Goal: Information Seeking & Learning: Find specific fact

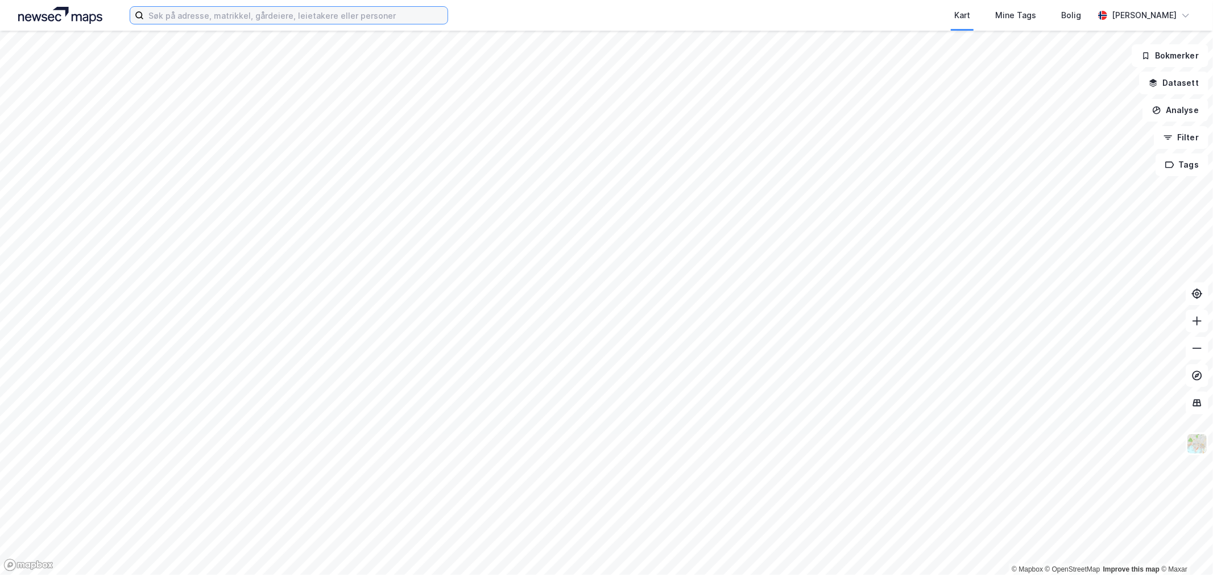
click at [296, 23] on input at bounding box center [296, 15] width 304 height 17
click at [579, 14] on div "Kart Mine Tags Bolig" at bounding box center [798, 15] width 591 height 31
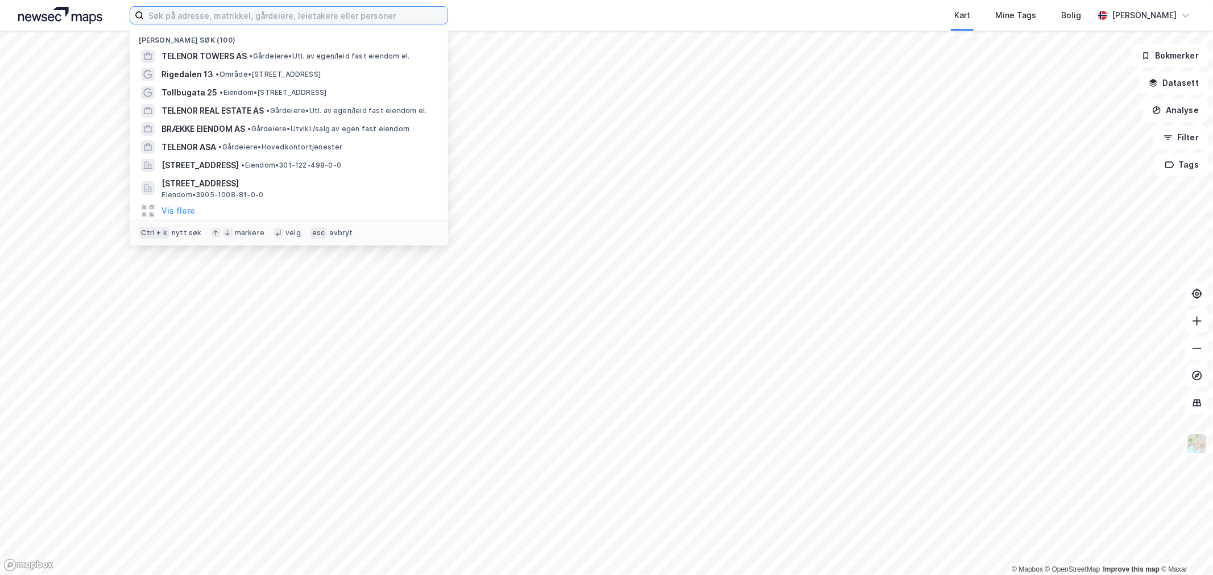
click at [405, 15] on input at bounding box center [296, 15] width 304 height 17
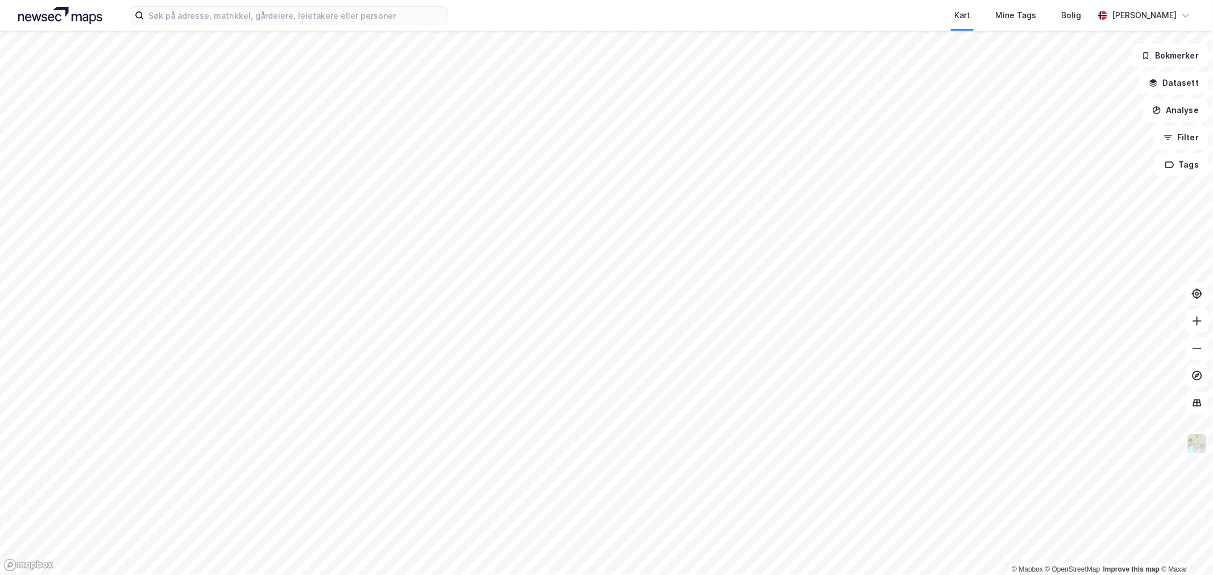
click at [524, 14] on div "Kart Mine Tags Bolig" at bounding box center [798, 15] width 591 height 31
click at [403, 15] on input at bounding box center [296, 15] width 304 height 17
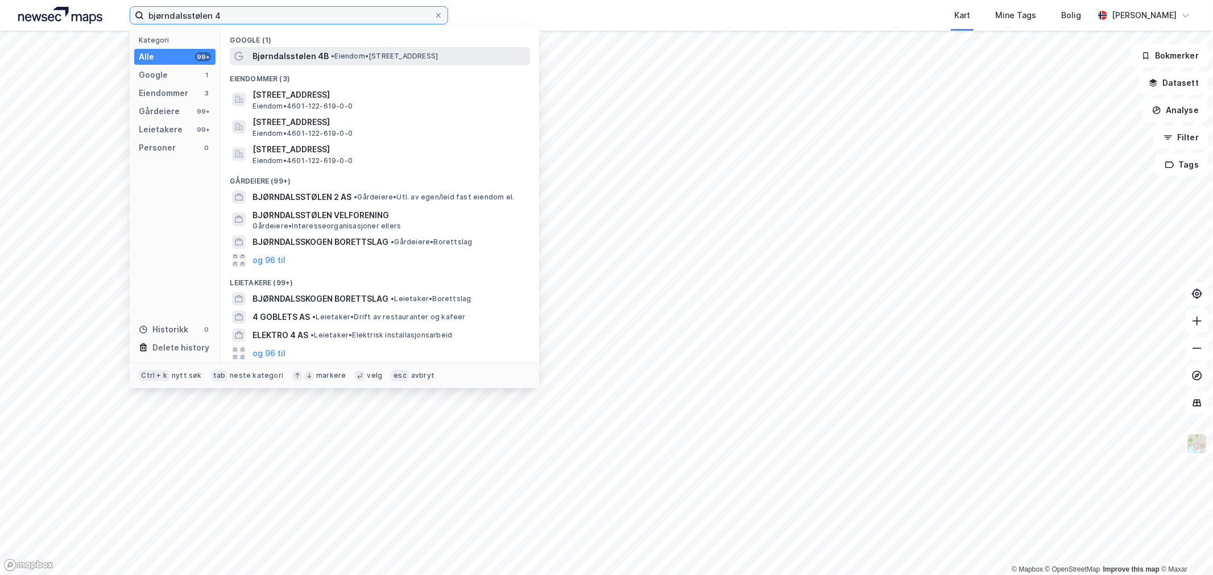
type input "bjørndalsstølen 4"
click at [379, 52] on span "• Eiendom • [STREET_ADDRESS]" at bounding box center [384, 56] width 107 height 9
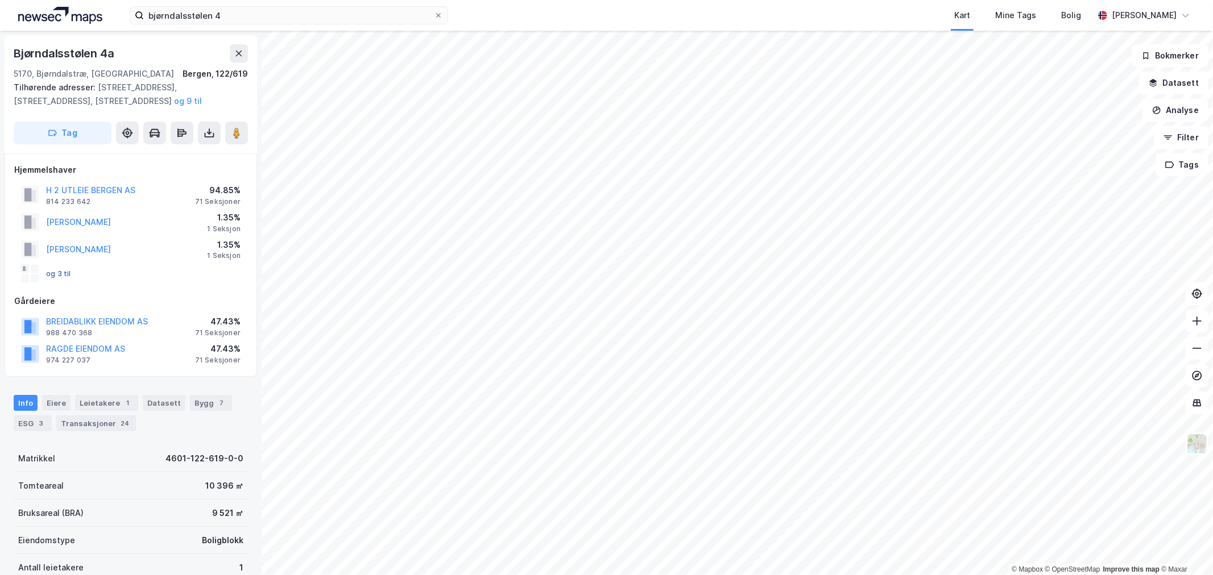
click at [0, 0] on button "og 3 til" at bounding box center [0, 0] width 0 height 0
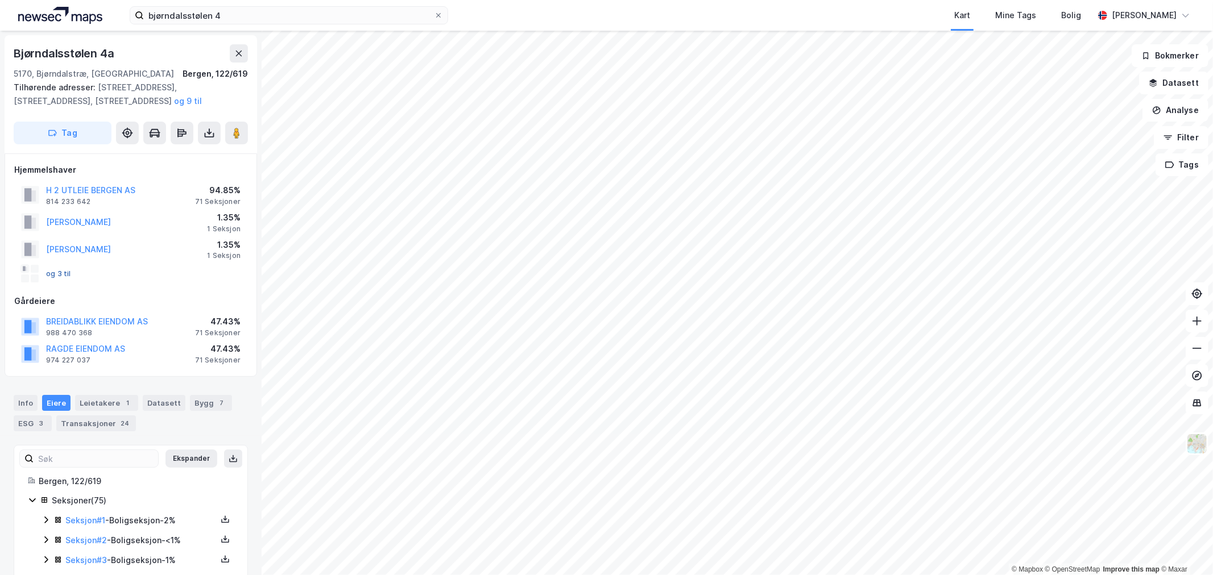
click at [0, 0] on button "og 3 til" at bounding box center [0, 0] width 0 height 0
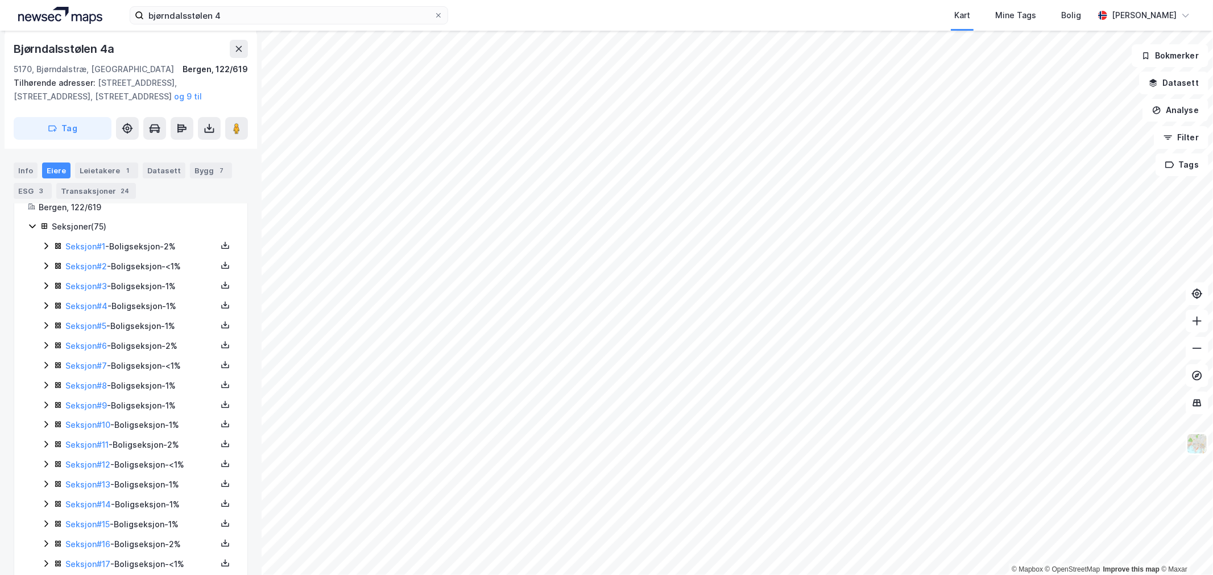
scroll to position [252, 0]
click at [221, 271] on icon at bounding box center [225, 267] width 9 height 9
click at [225, 267] on icon at bounding box center [225, 266] width 1 height 5
click at [159, 238] on div "Grunnbok" at bounding box center [157, 233] width 38 height 14
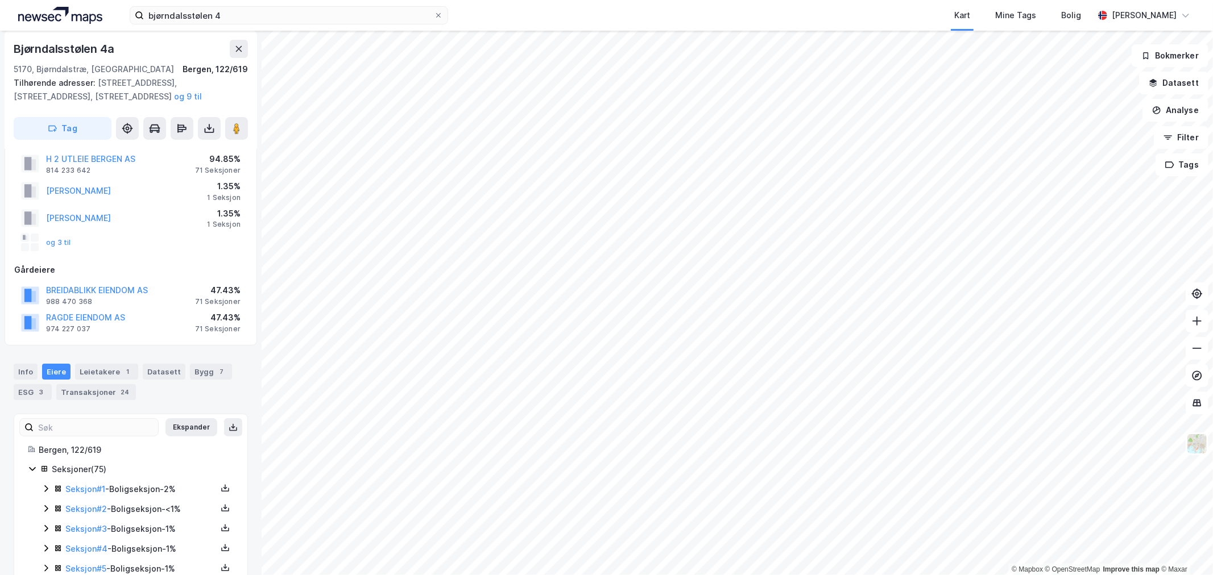
scroll to position [0, 0]
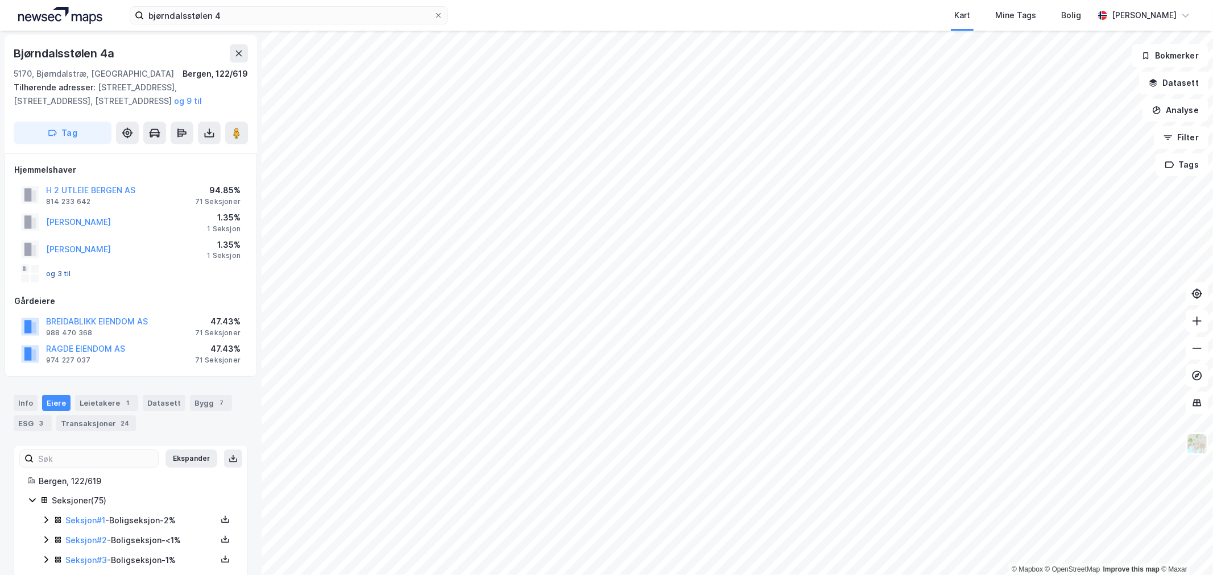
click at [0, 0] on button "og 3 til" at bounding box center [0, 0] width 0 height 0
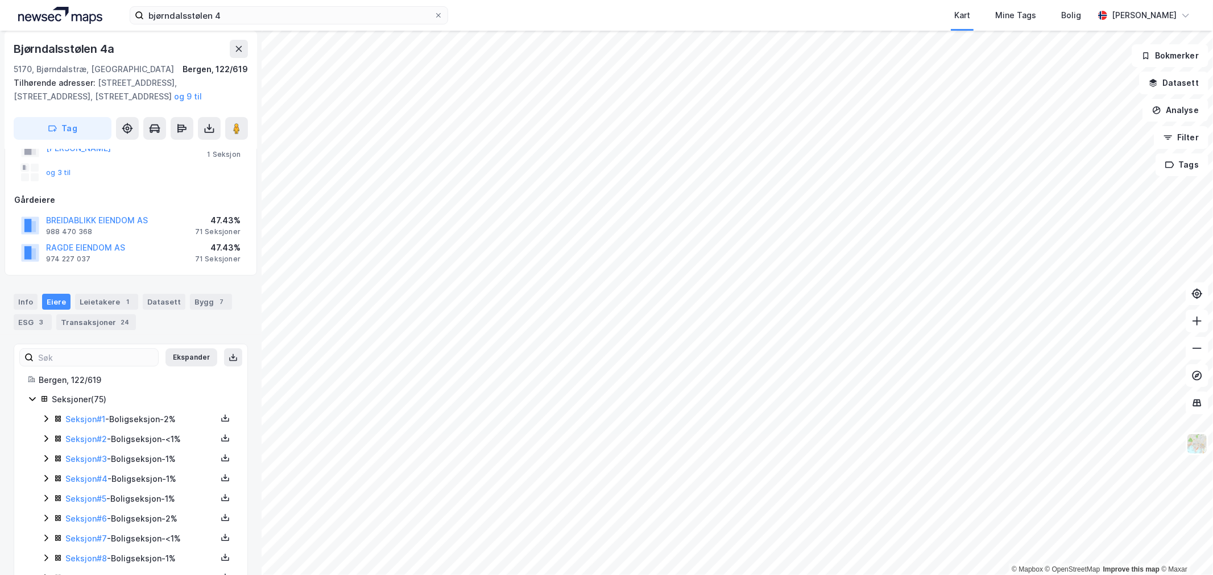
scroll to position [74, 0]
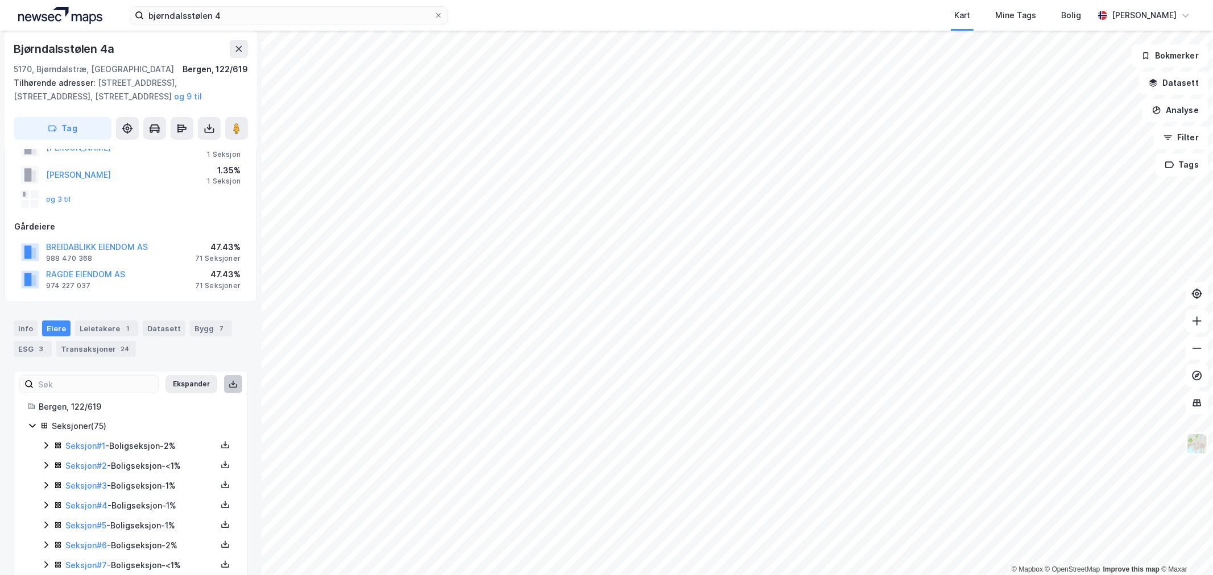
click at [229, 384] on icon at bounding box center [233, 384] width 9 height 9
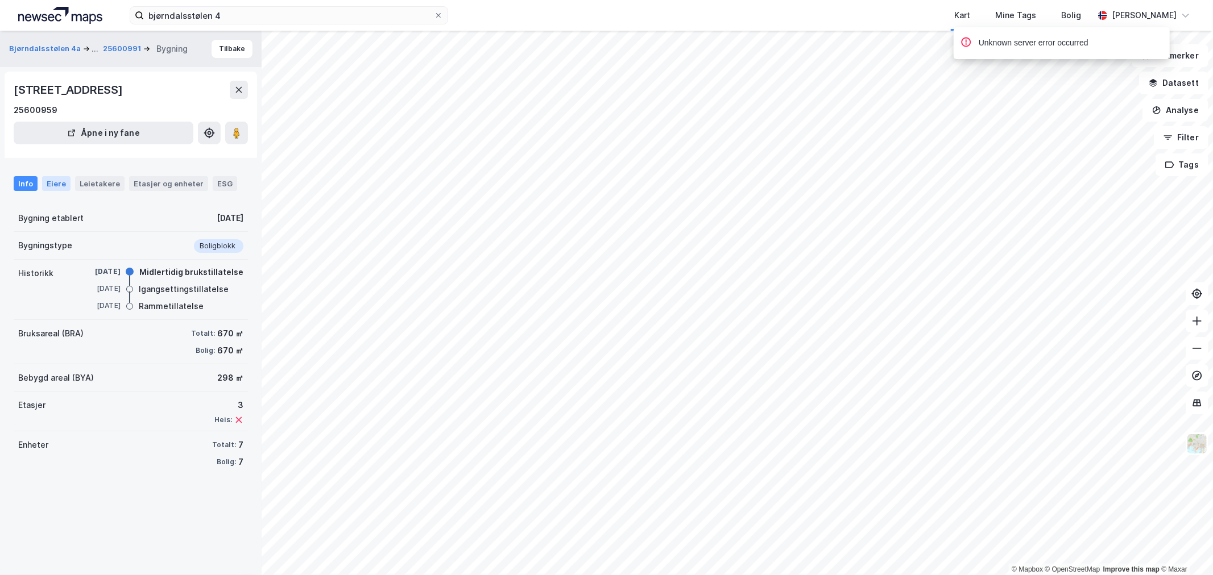
click at [65, 183] on div "Eiere" at bounding box center [56, 183] width 28 height 15
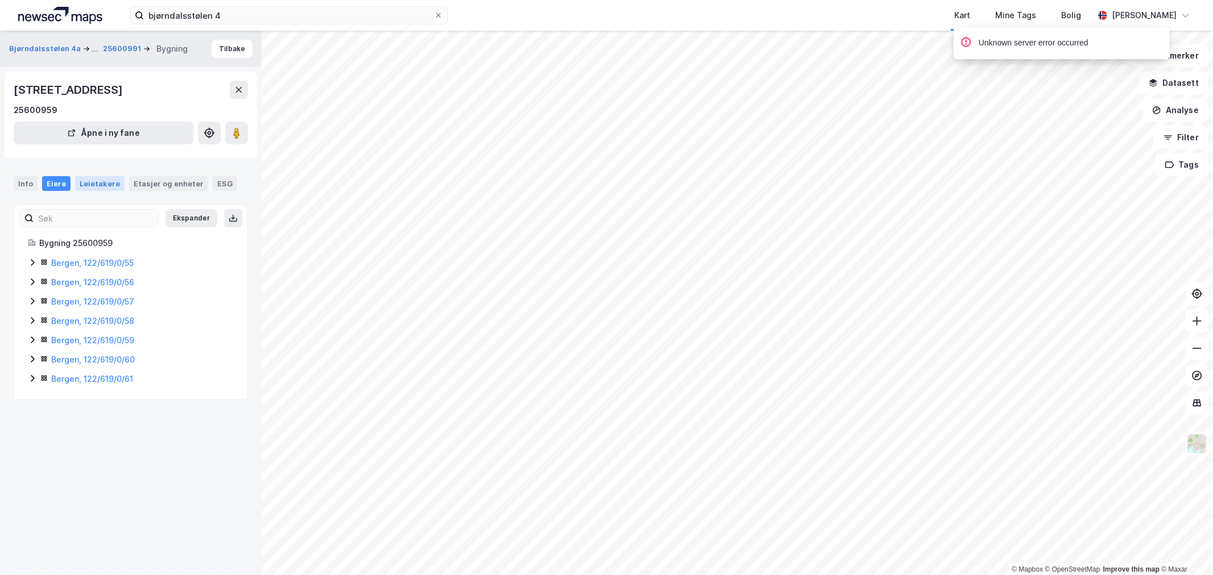
click at [84, 184] on div "Leietakere" at bounding box center [99, 183] width 49 height 15
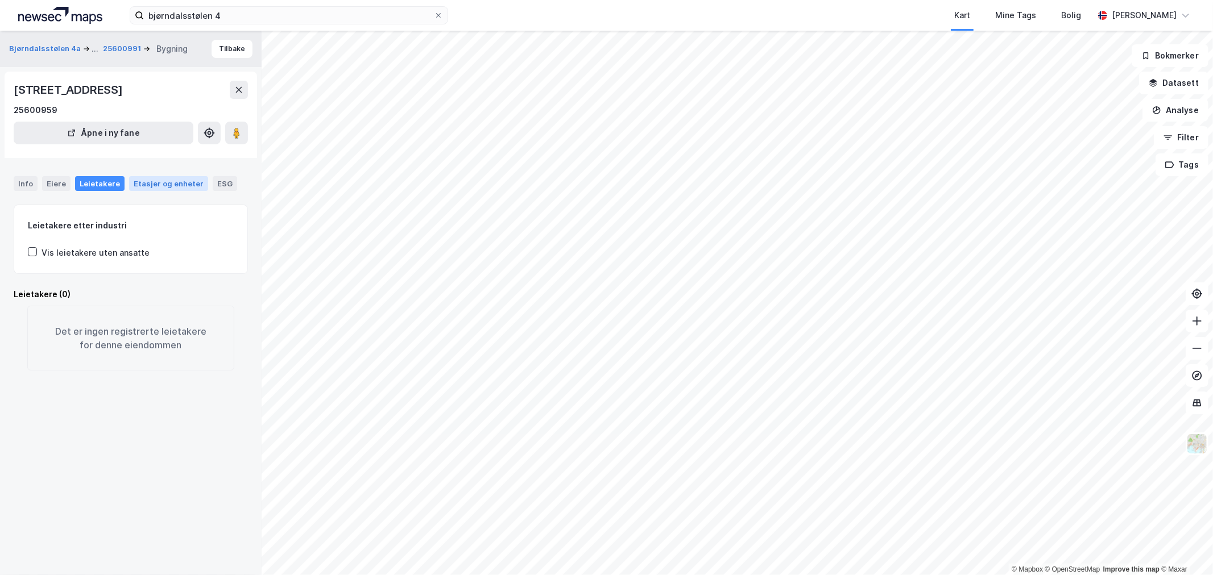
click at [139, 184] on div "Etasjer og enheter" at bounding box center [169, 184] width 70 height 10
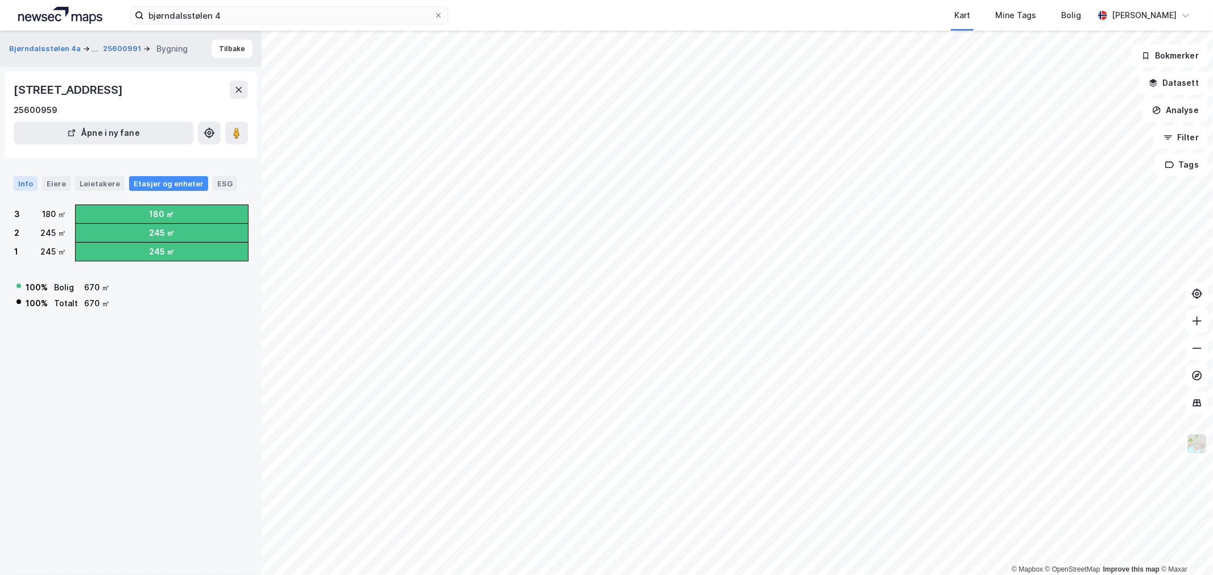
click at [25, 188] on div "Info" at bounding box center [26, 183] width 24 height 15
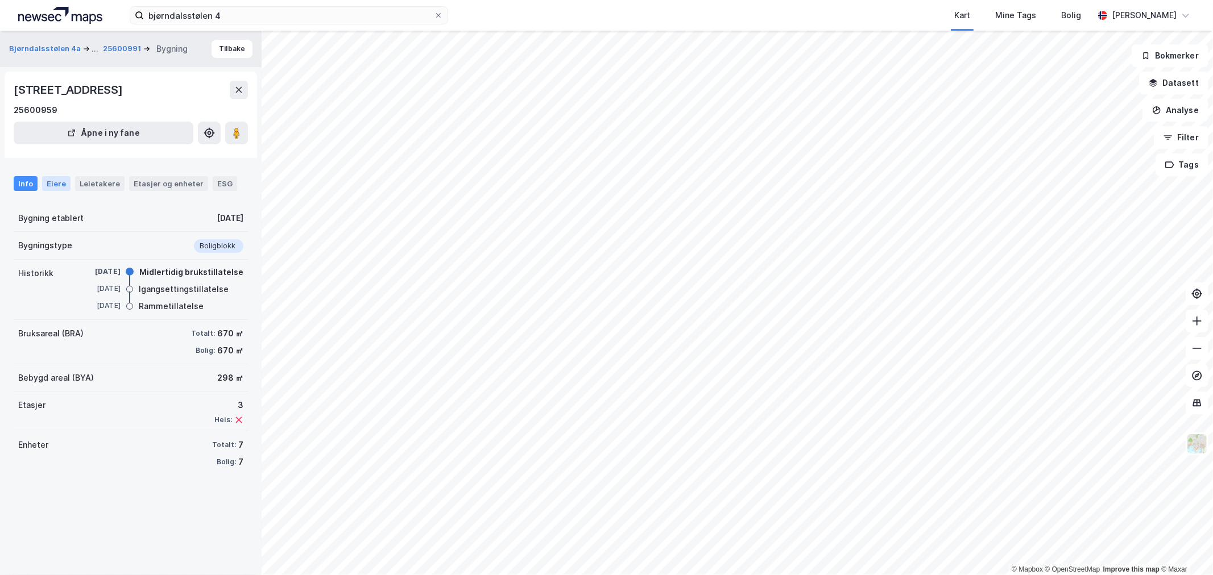
click at [55, 177] on div "Eiere" at bounding box center [56, 183] width 28 height 15
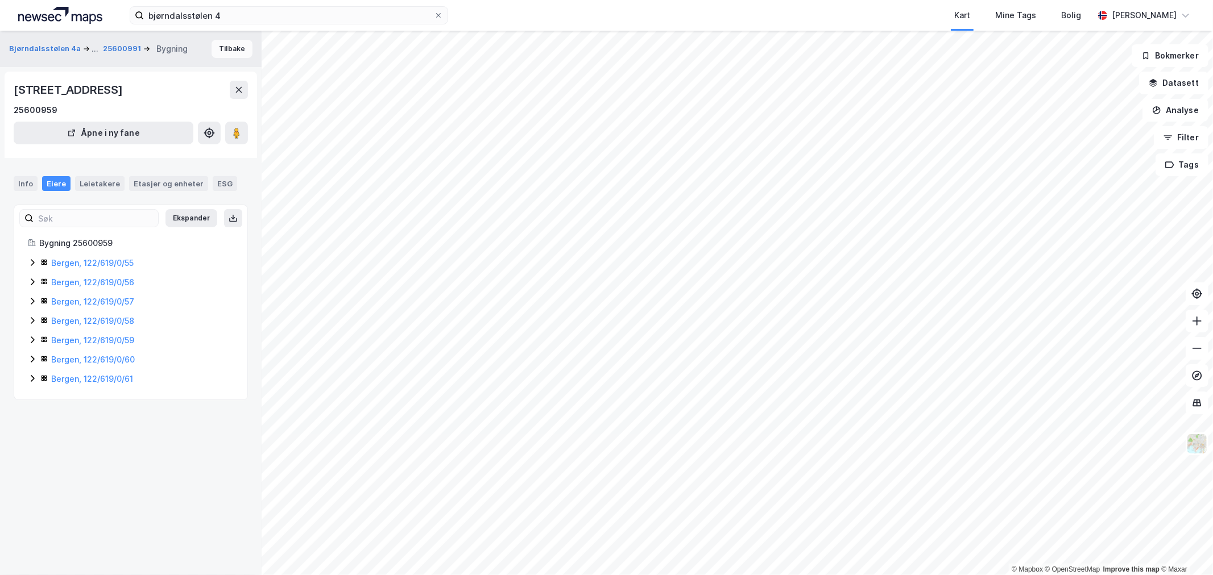
click at [229, 54] on button "Tilbake" at bounding box center [231, 49] width 41 height 18
click at [247, 43] on div "Bjørndalsstølen 4a ... 25601009 Bygning Tilbake" at bounding box center [131, 49] width 262 height 36
click at [237, 46] on button "Tilbake" at bounding box center [231, 49] width 41 height 18
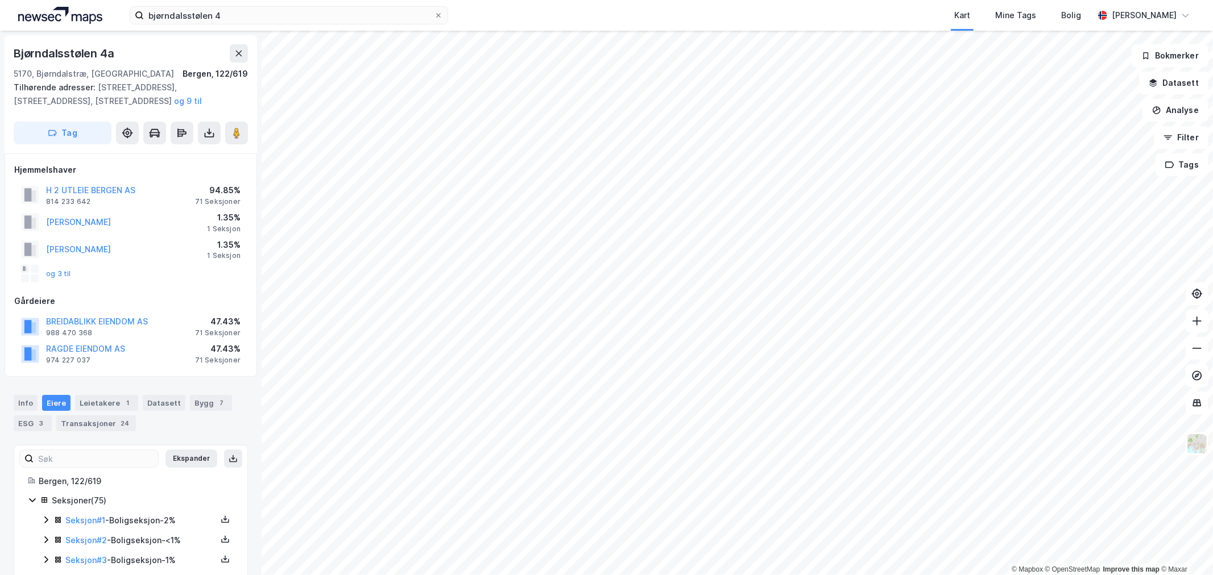
scroll to position [1, 0]
click at [217, 224] on div "1 Seksjon" at bounding box center [224, 228] width 34 height 9
click at [102, 215] on div "[PERSON_NAME]" at bounding box center [78, 222] width 65 height 14
click at [0, 0] on button "[PERSON_NAME]" at bounding box center [0, 0] width 0 height 0
